Goal: Find contact information: Find contact information

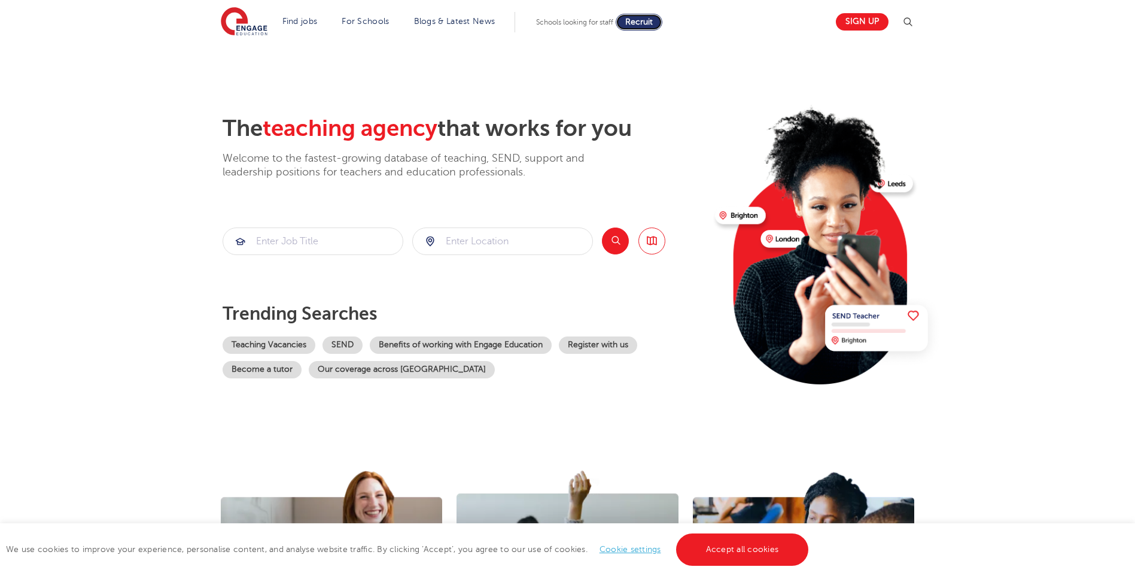
click at [649, 25] on span "Recruit" at bounding box center [639, 21] width 28 height 9
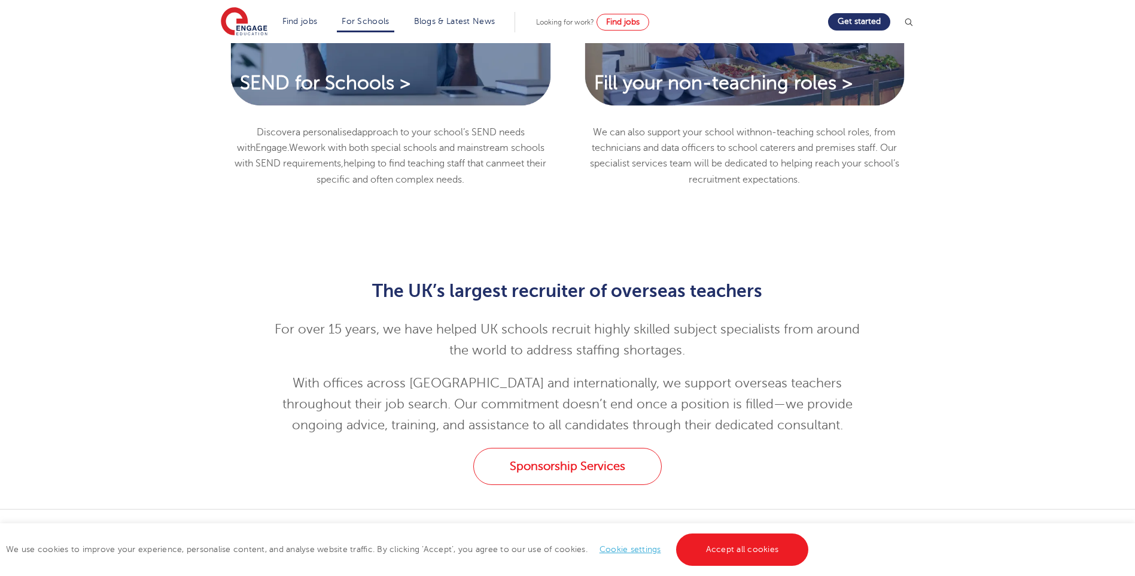
scroll to position [958, 0]
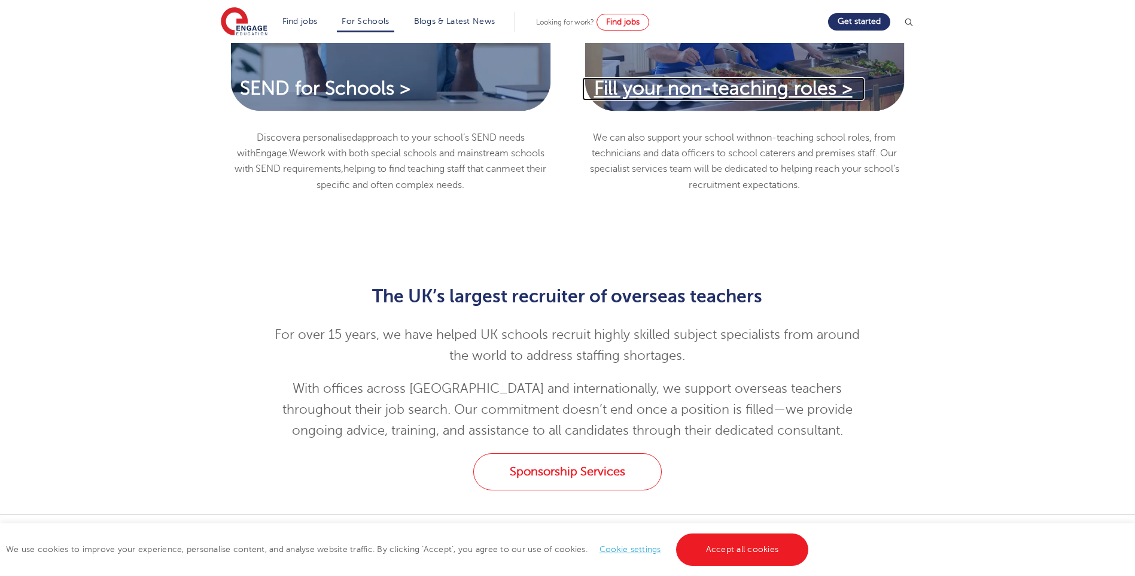
click at [726, 99] on span "Fill your non-teaching roles >" at bounding box center [723, 88] width 259 height 21
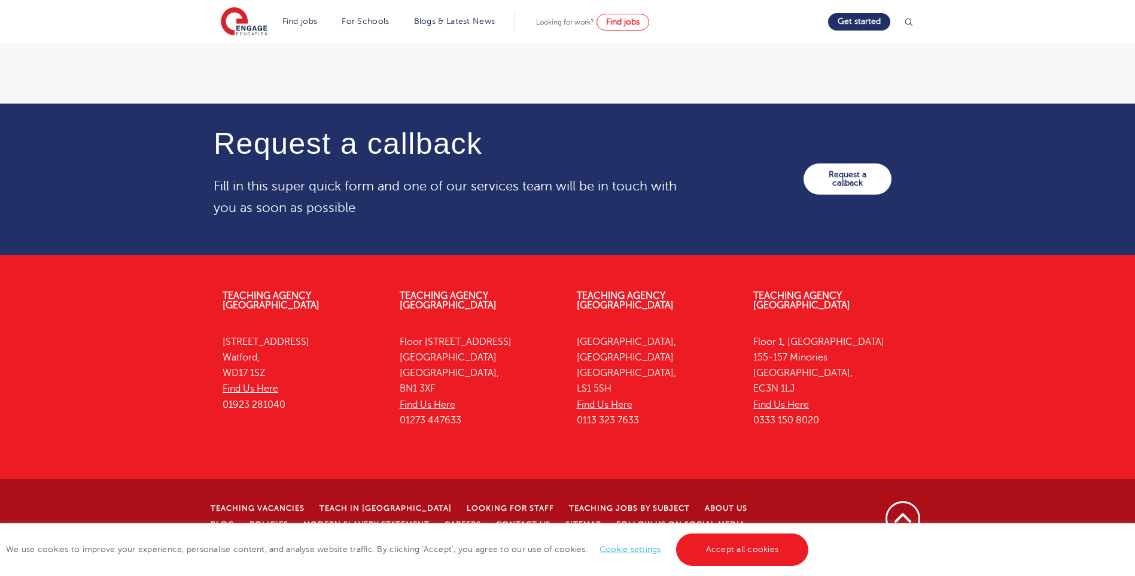
scroll to position [2000, 0]
click at [607, 403] on link "Find Us Here" at bounding box center [605, 404] width 56 height 11
click at [740, 559] on link "Accept all cookies" at bounding box center [742, 549] width 133 height 32
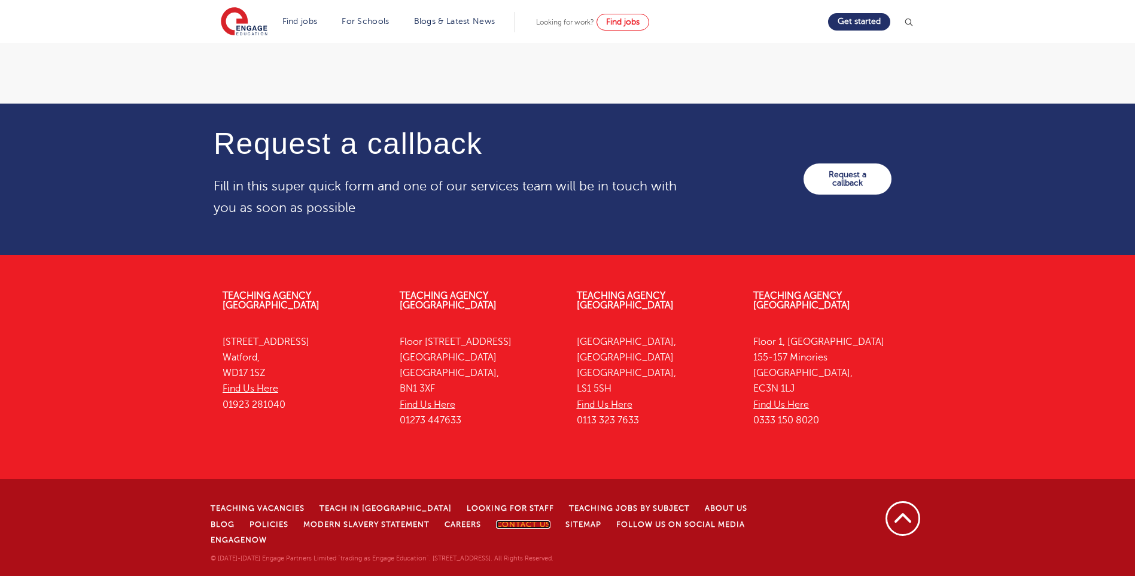
click at [496, 528] on link "Contact Us" at bounding box center [523, 524] width 54 height 8
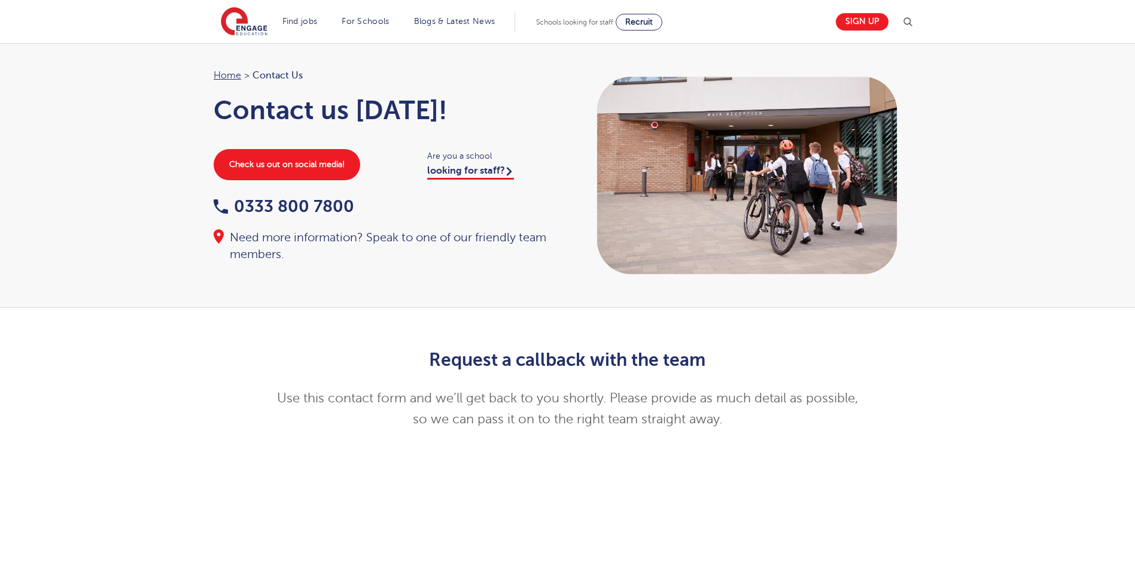
click at [1038, 76] on div "Home > Contact Us Contact us [DATE]! Check us out on social media! Are you a sc…" at bounding box center [567, 175] width 1135 height 265
